Goal: Information Seeking & Learning: Understand process/instructions

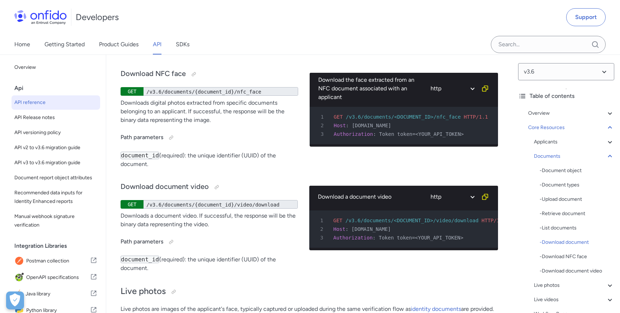
click at [253, 31] on h4 "Path parameters" at bounding box center [210, 24] width 178 height 11
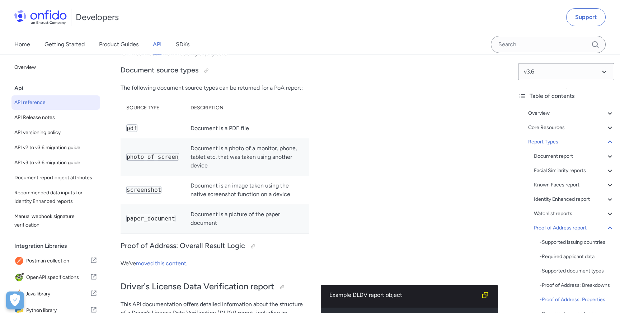
scroll to position [50563, 0]
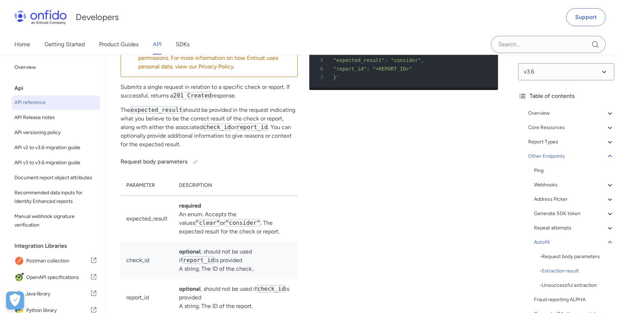
scroll to position [68073, 0]
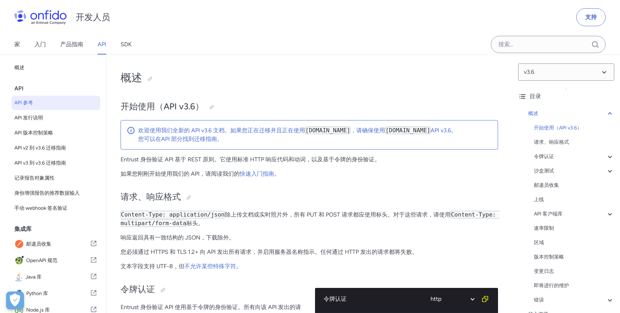
select select "http"
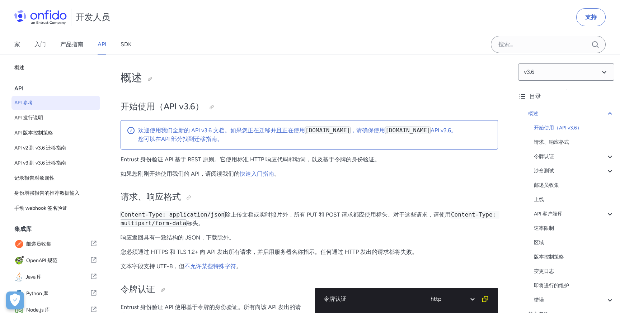
select select "http"
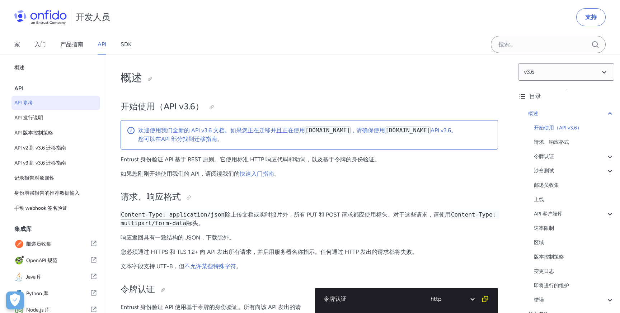
select select "http"
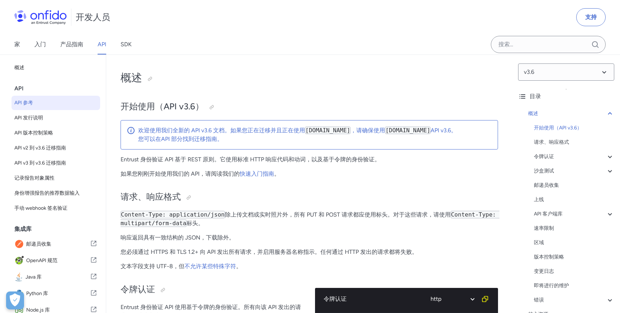
select select "http"
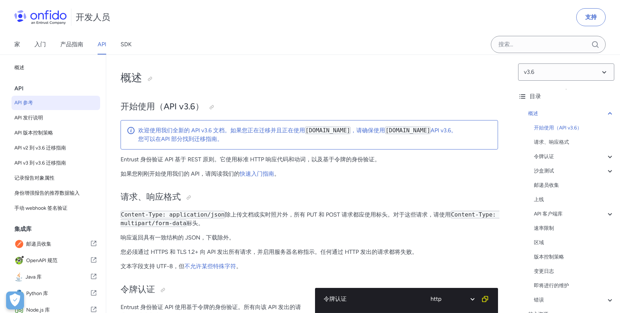
select select "http"
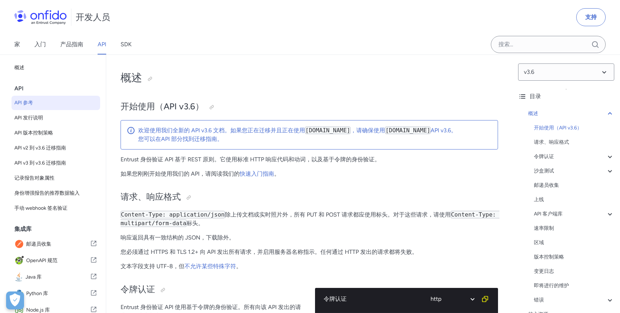
select select "http"
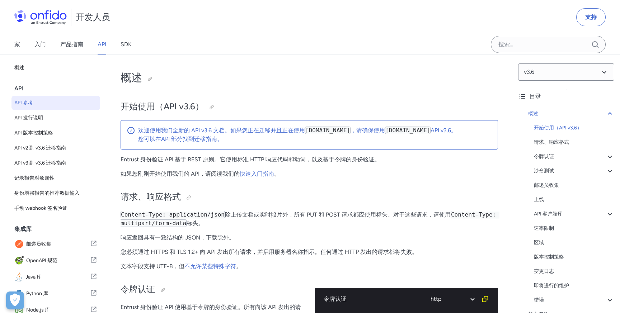
select select "http"
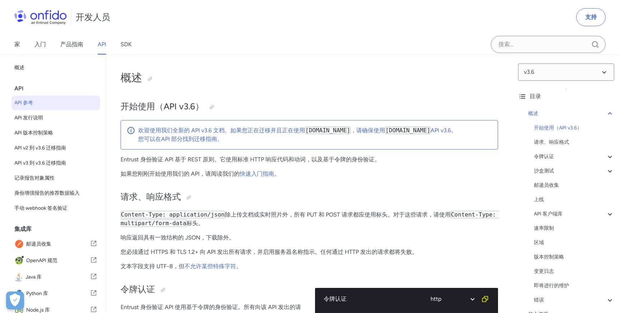
select select "http"
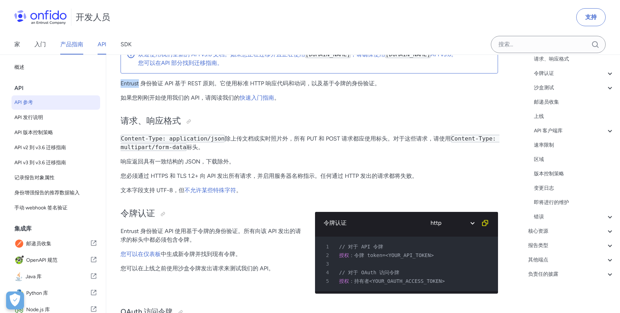
click at [83, 45] on font "产品指南" at bounding box center [71, 44] width 23 height 7
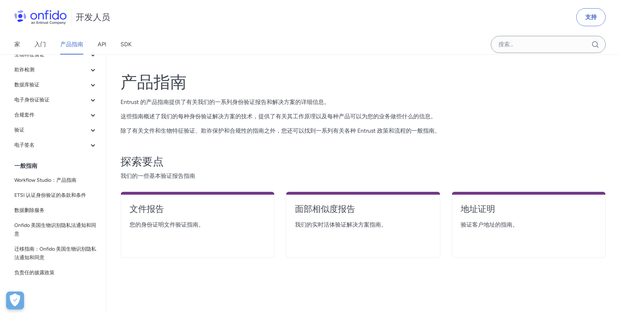
scroll to position [65, 0]
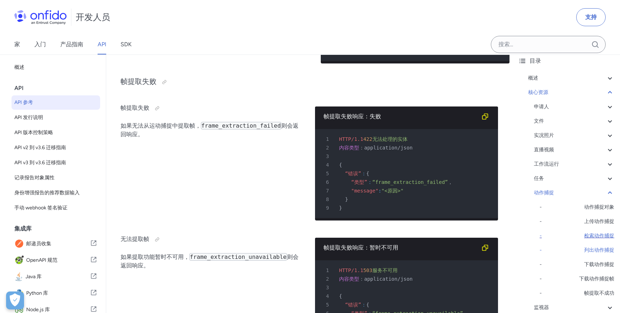
scroll to position [37, 0]
click at [599, 262] on font "下载动作捕捉" at bounding box center [599, 263] width 30 height 6
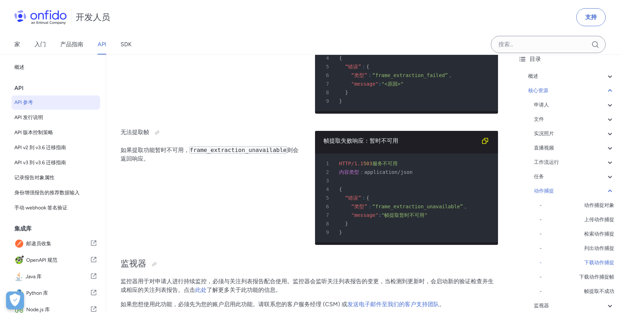
scroll to position [1, 24]
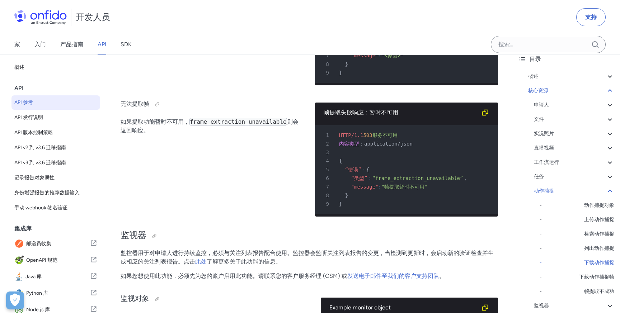
scroll to position [21733, 0]
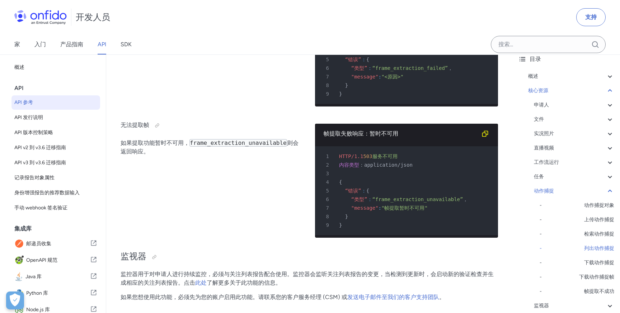
scroll to position [21718, 0]
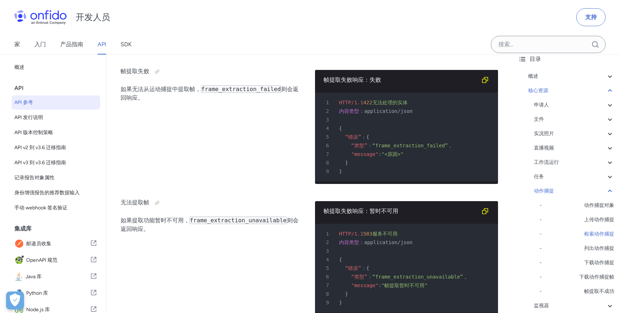
scroll to position [21549, 0]
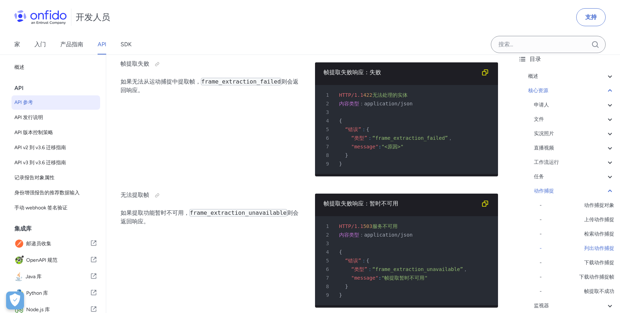
copy font "frame"
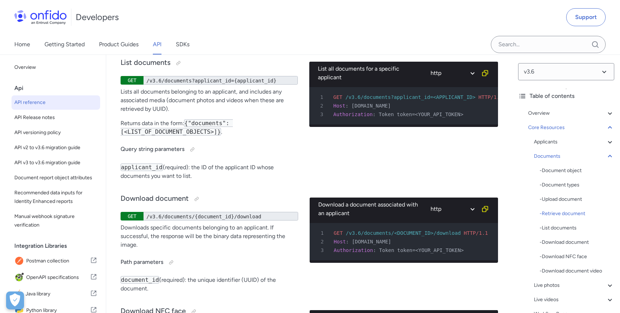
scroll to position [13469, 0]
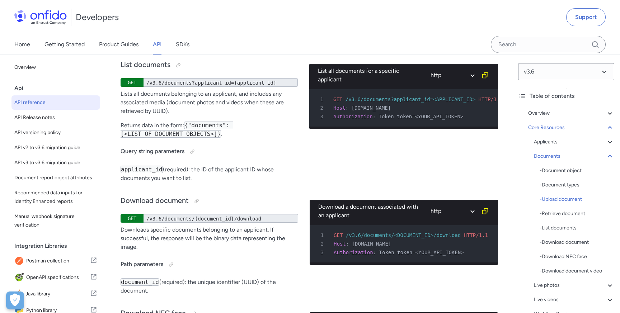
click at [227, 52] on div "Retrieve document GET /v3.6/documents/{document_id} Retrieves a single document…" at bounding box center [212, 12] width 183 height 82
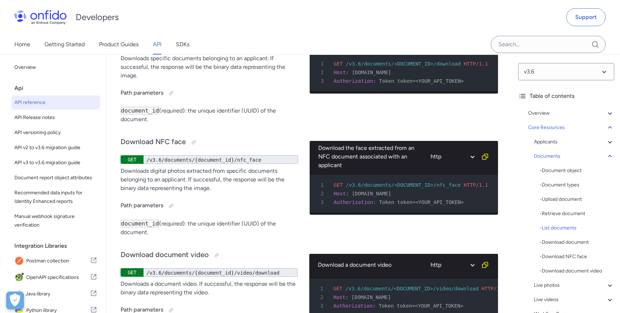
scroll to position [0, 0]
drag, startPoint x: 262, startPoint y: 169, endPoint x: 271, endPoint y: 167, distance: 8.8
click at [271, 51] on div "/v3.6/documents/{document_id}/download" at bounding box center [220, 47] width 155 height 9
copy div "/v3.6/documents/{document_id}/download"
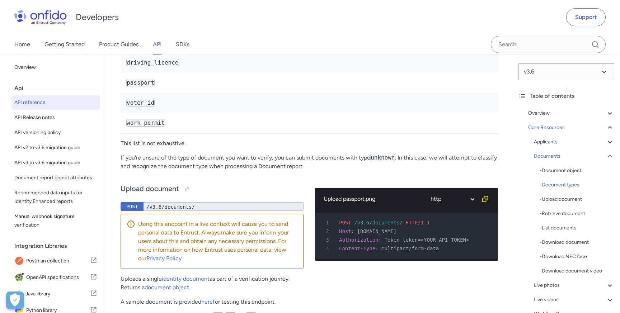
scroll to position [12114, 0]
click at [184, 46] on code "national_identity_card" at bounding box center [164, 43] width 77 height 8
click at [173, 66] on code "driving_licence" at bounding box center [152, 63] width 53 height 8
click at [148, 86] on code "passport" at bounding box center [140, 83] width 28 height 8
click at [149, 107] on code "voter_id" at bounding box center [140, 103] width 28 height 8
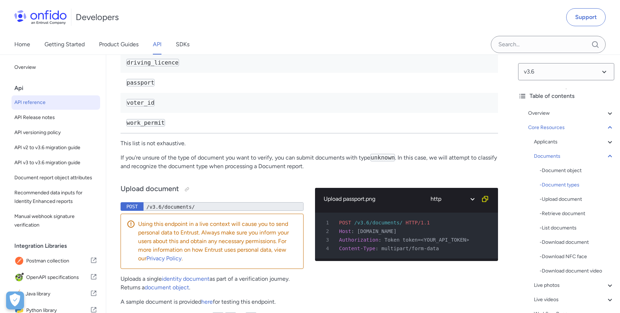
click at [160, 127] on code "work_permit" at bounding box center [145, 123] width 39 height 8
click at [190, 73] on td "driving_licence" at bounding box center [309, 63] width 377 height 20
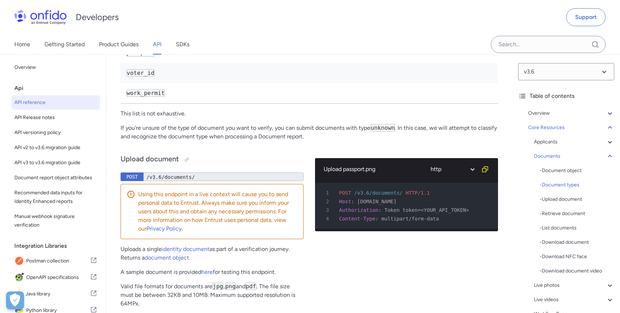
scroll to position [12145, 0]
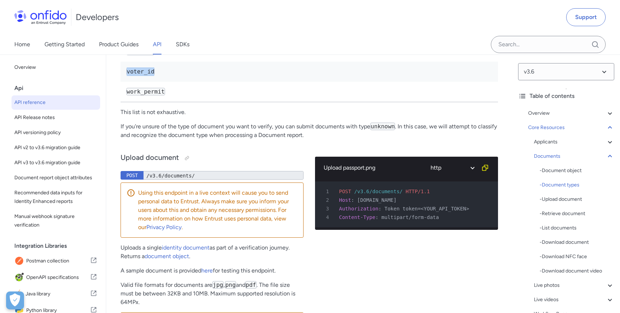
drag, startPoint x: 127, startPoint y: 204, endPoint x: 167, endPoint y: 202, distance: 39.5
click at [167, 82] on td "voter_id" at bounding box center [309, 72] width 377 height 20
copy code "voter_id"
